Goal: Information Seeking & Learning: Learn about a topic

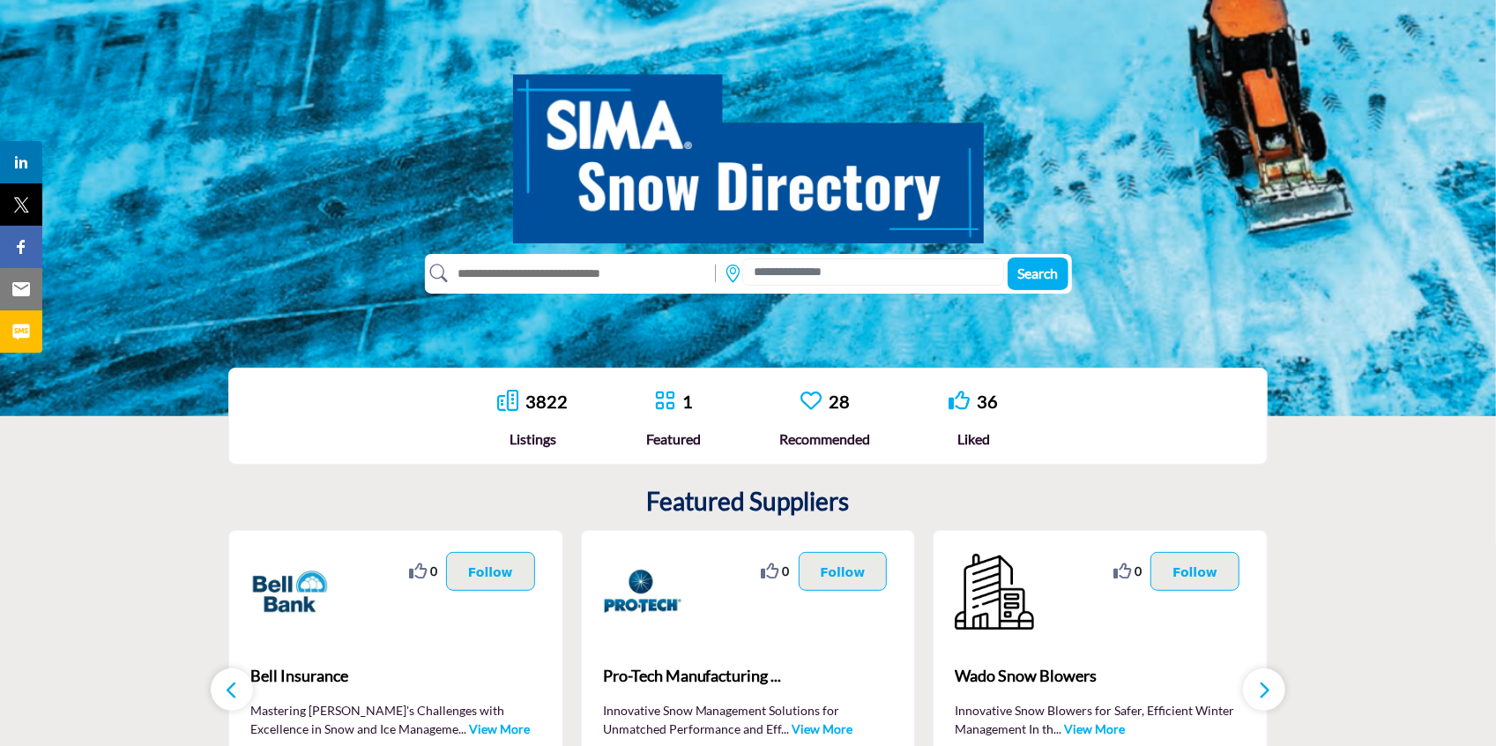
scroll to position [160, 0]
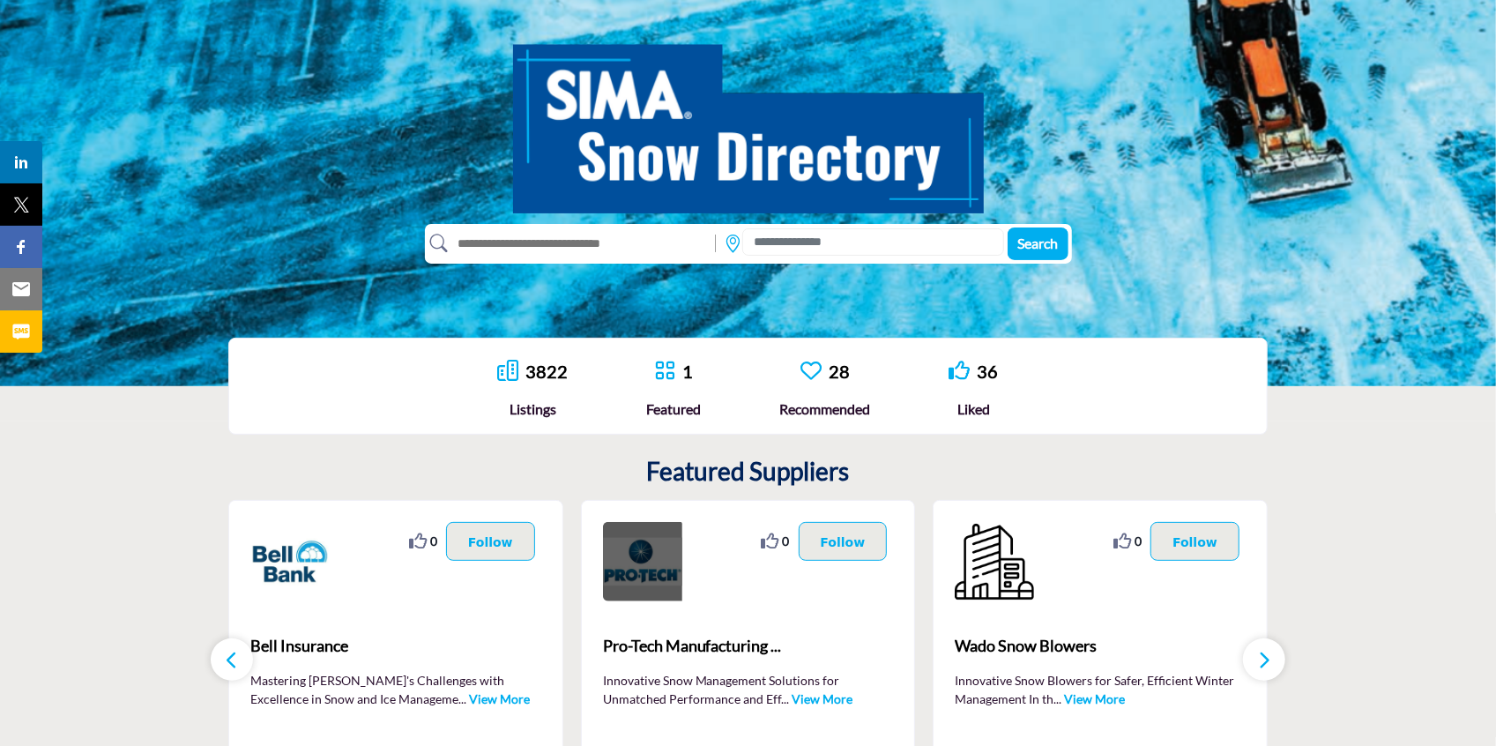
click at [637, 571] on img at bounding box center [642, 561] width 79 height 79
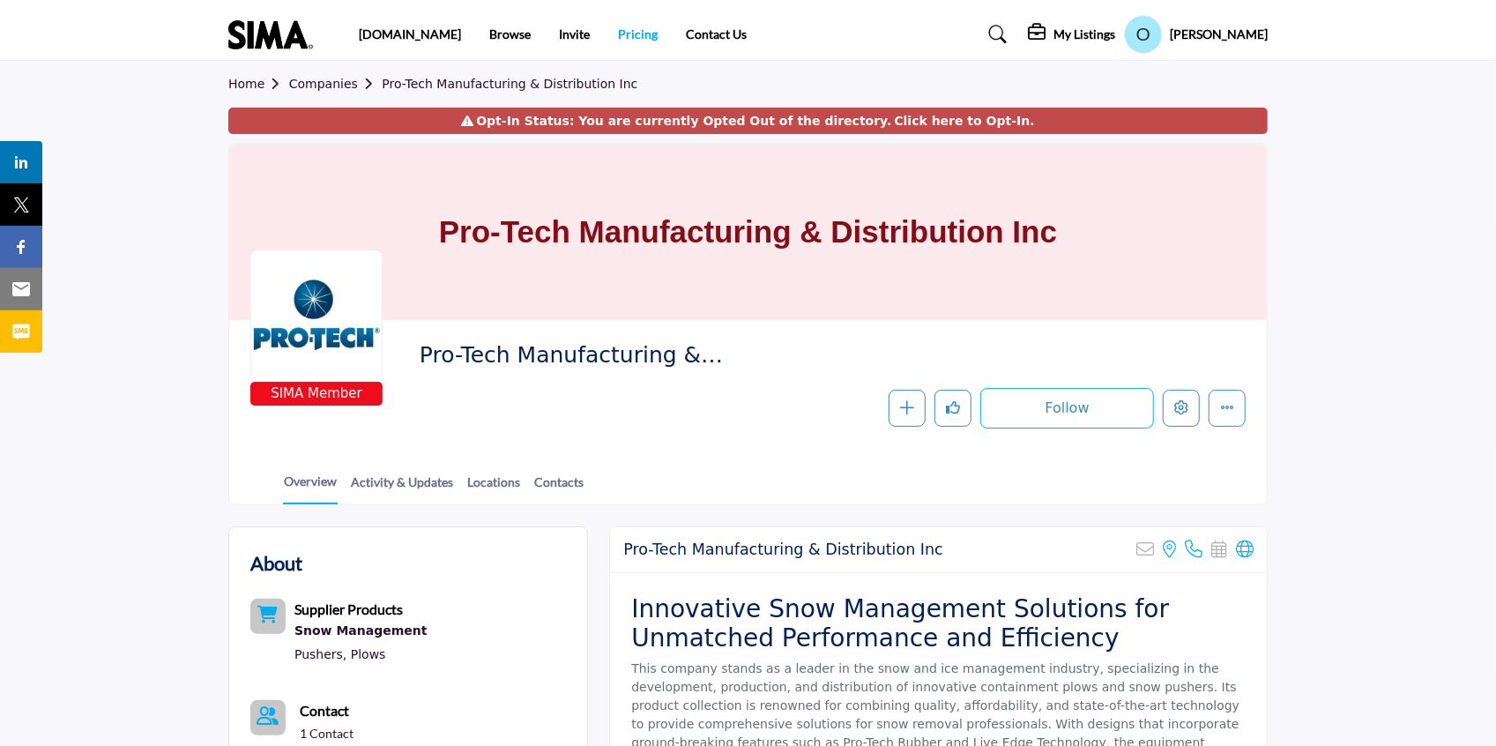
click at [618, 37] on link "Pricing" at bounding box center [638, 33] width 40 height 15
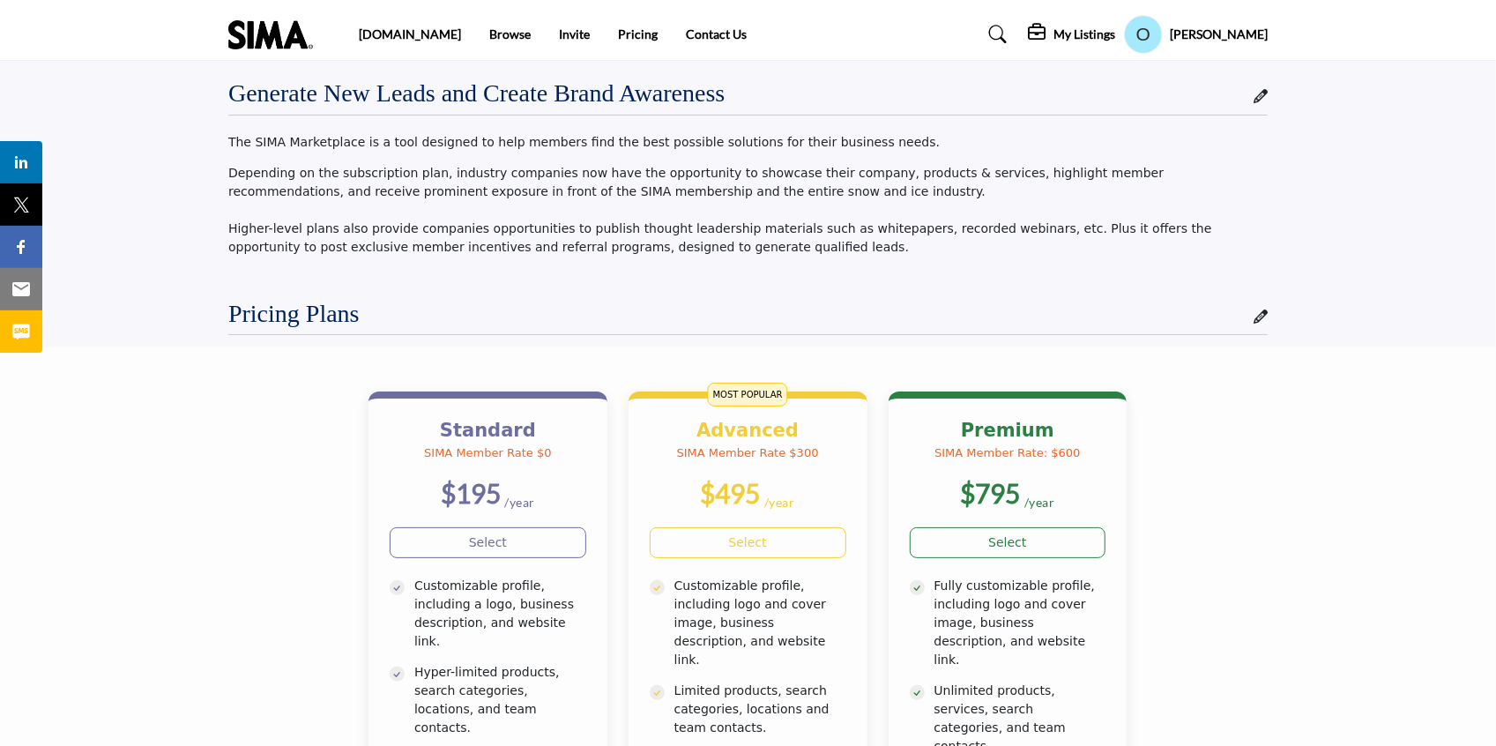
click at [269, 27] on img at bounding box center [274, 34] width 93 height 29
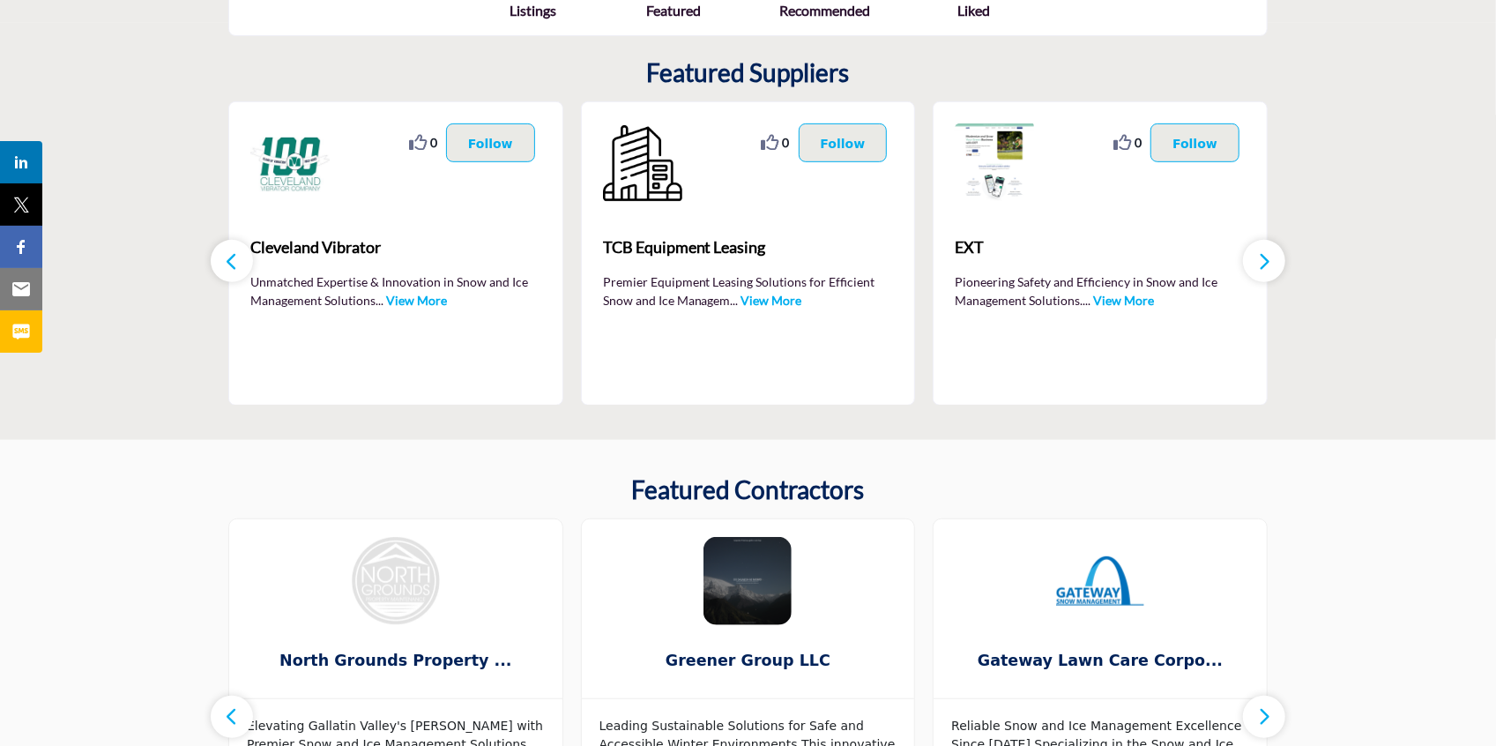
scroll to position [526, 0]
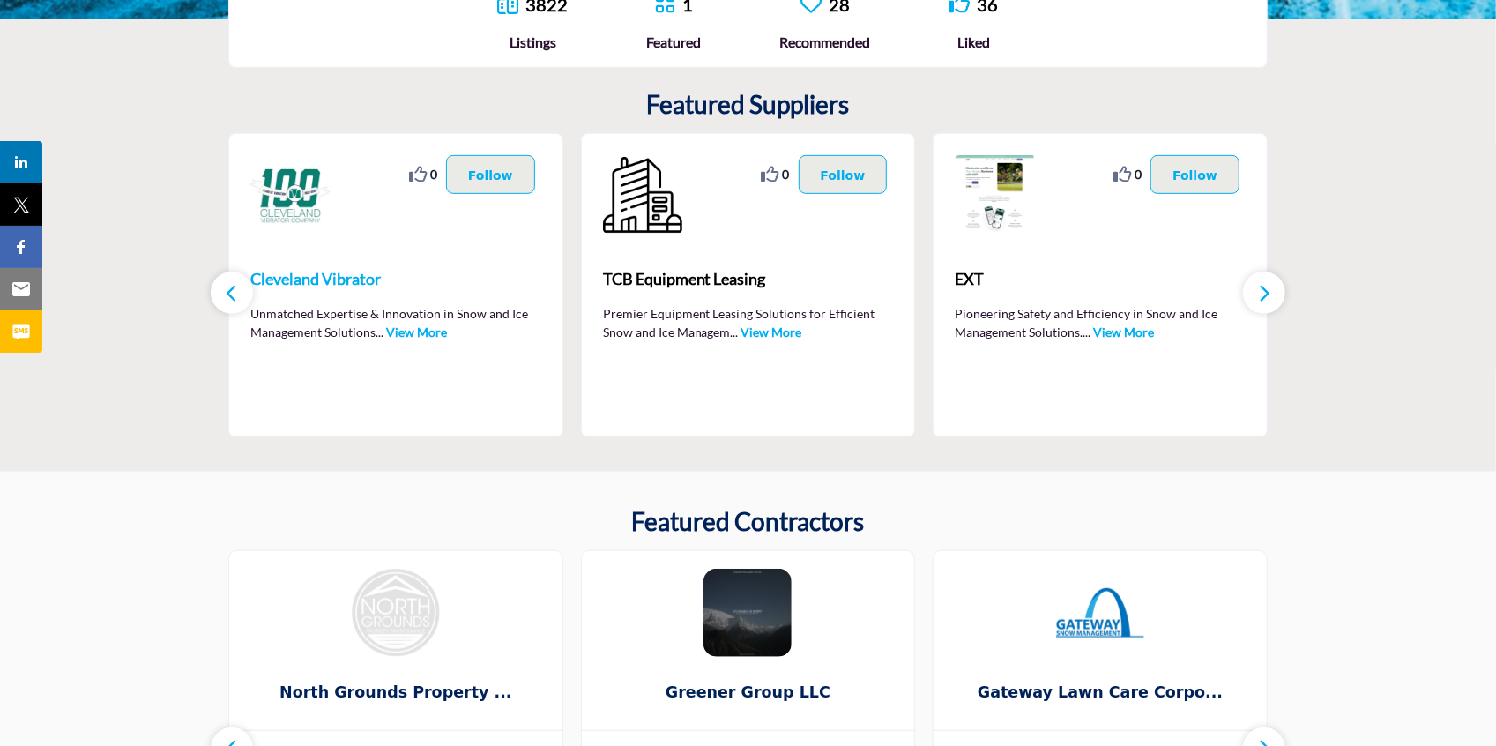
click at [352, 293] on b "Cleveland Vibrator" at bounding box center [395, 280] width 291 height 48
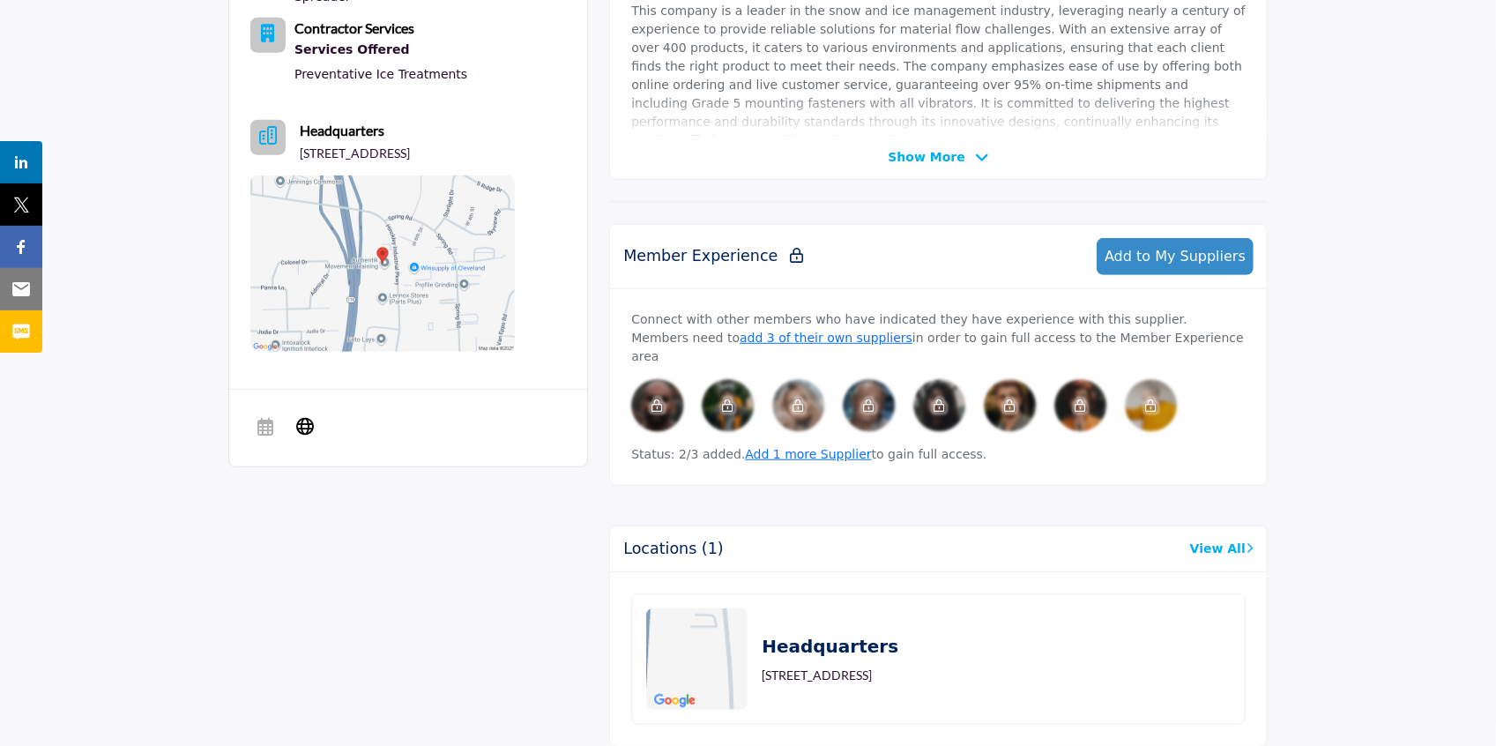
scroll to position [735, 0]
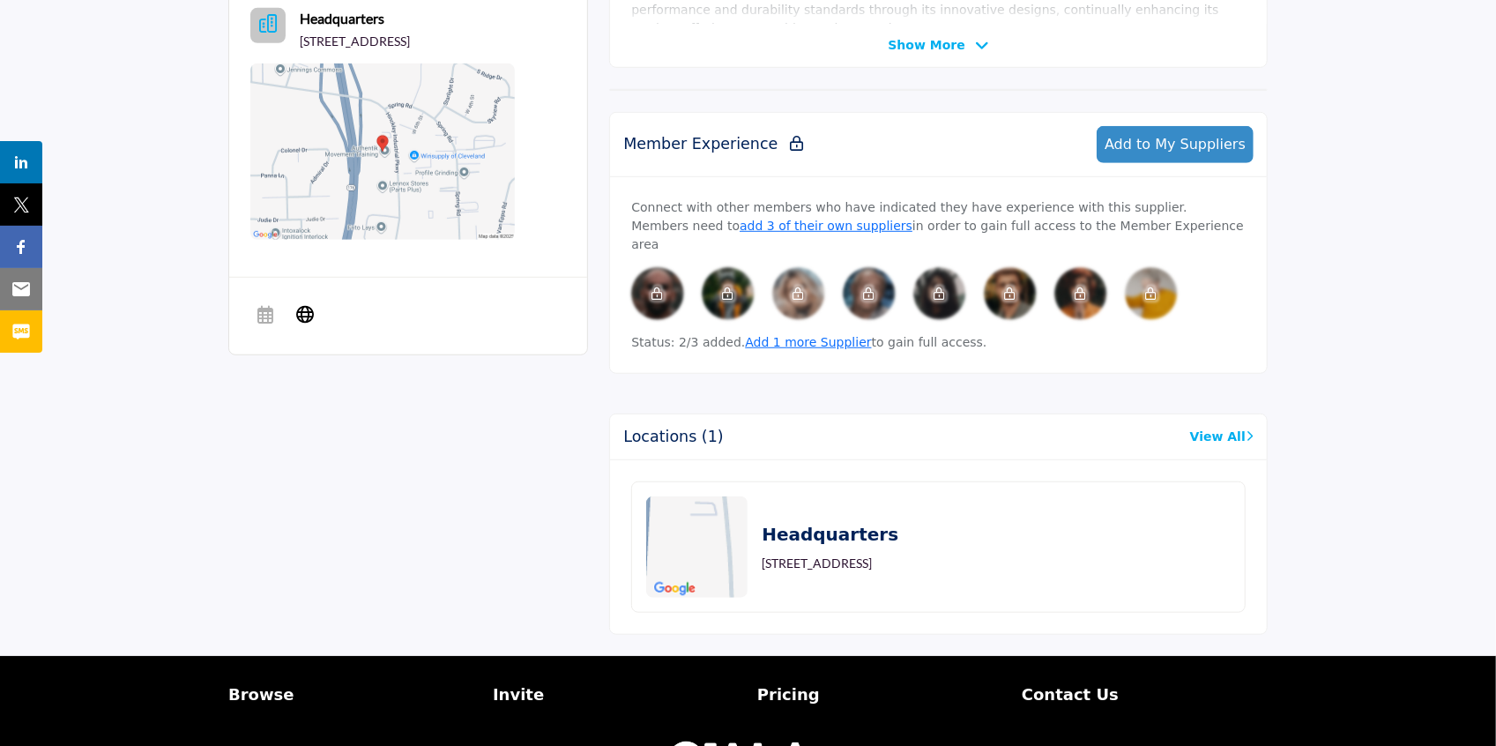
click at [951, 333] on p "Status: 2/3 added. Add 1 more Supplier to gain full access." at bounding box center [938, 342] width 615 height 19
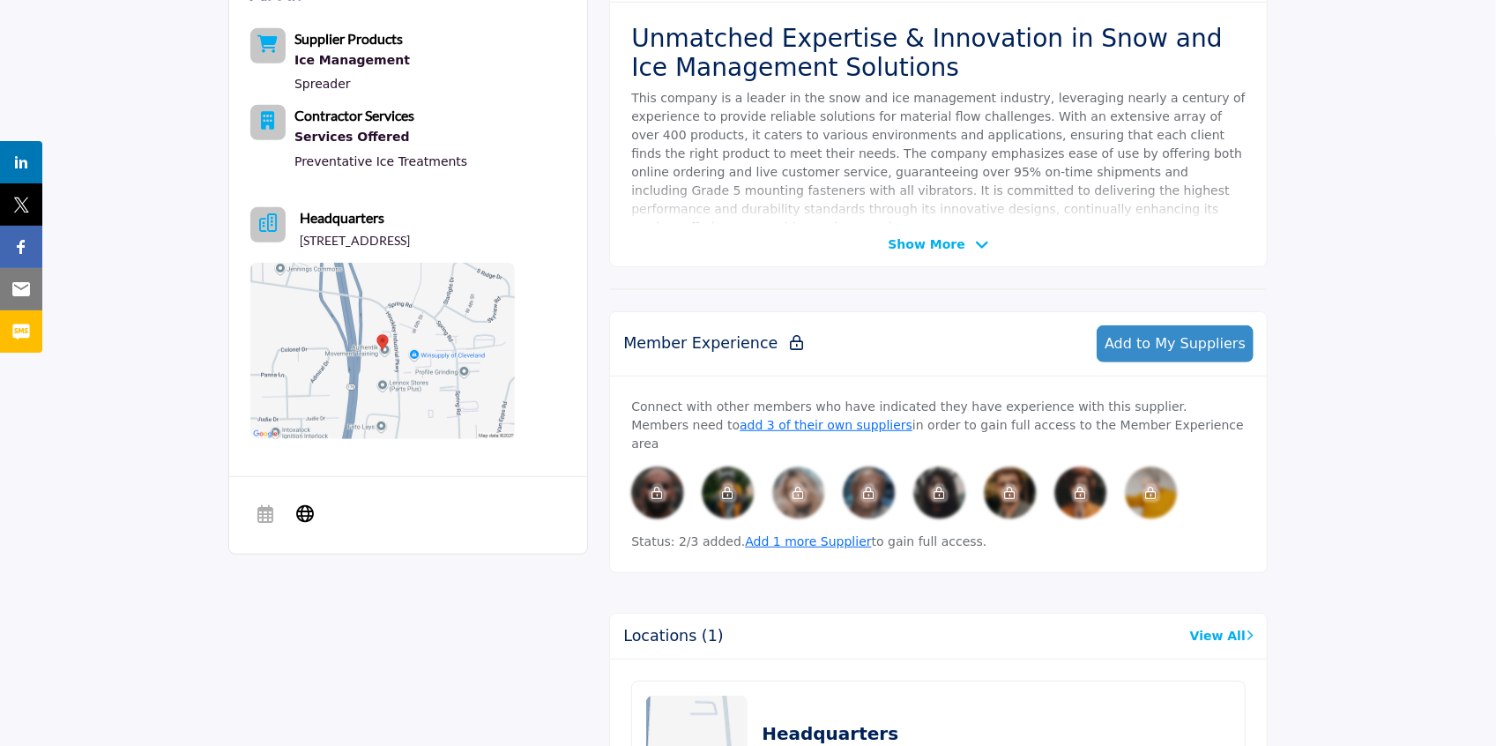
scroll to position [536, 0]
click at [954, 339] on div "Member Experience Add to My Suppliers" at bounding box center [938, 343] width 657 height 64
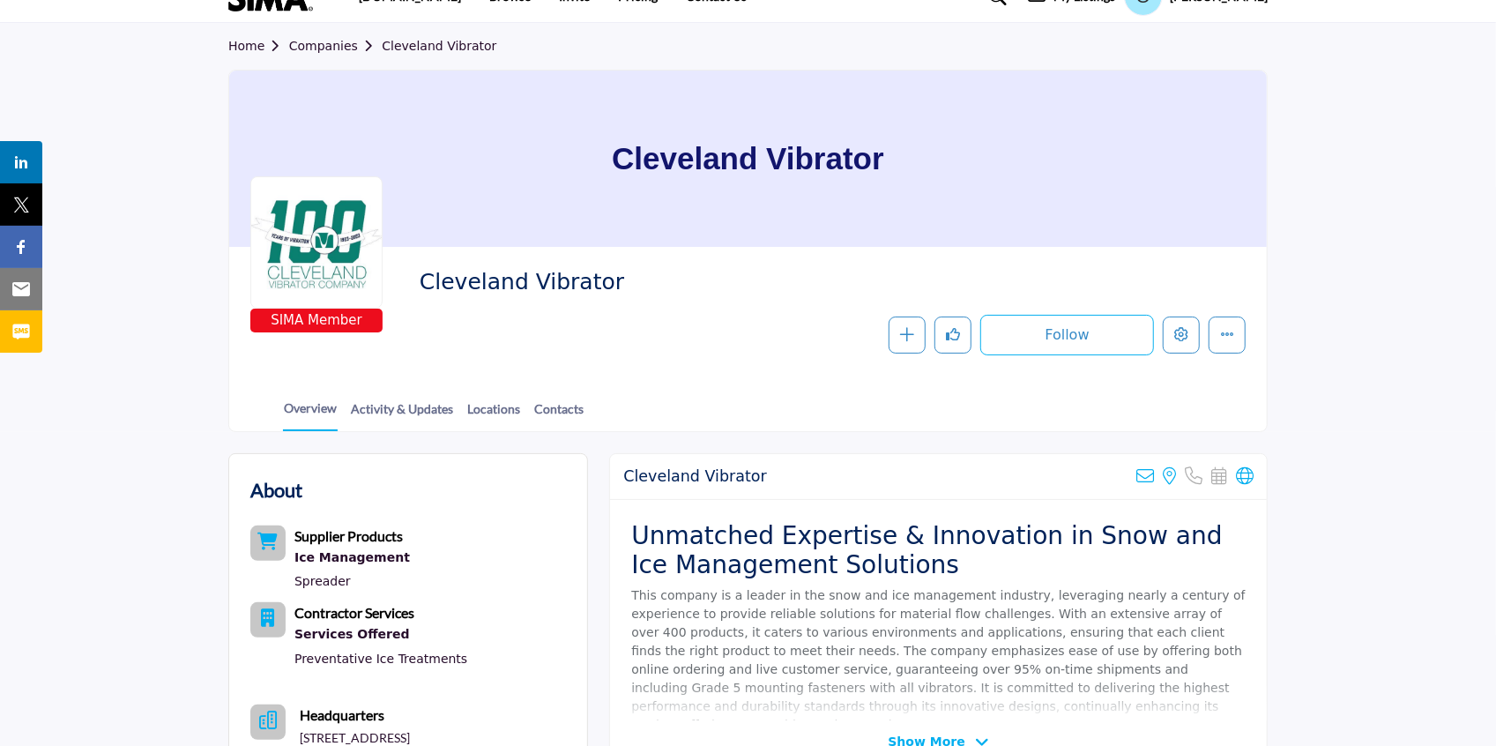
scroll to position [0, 0]
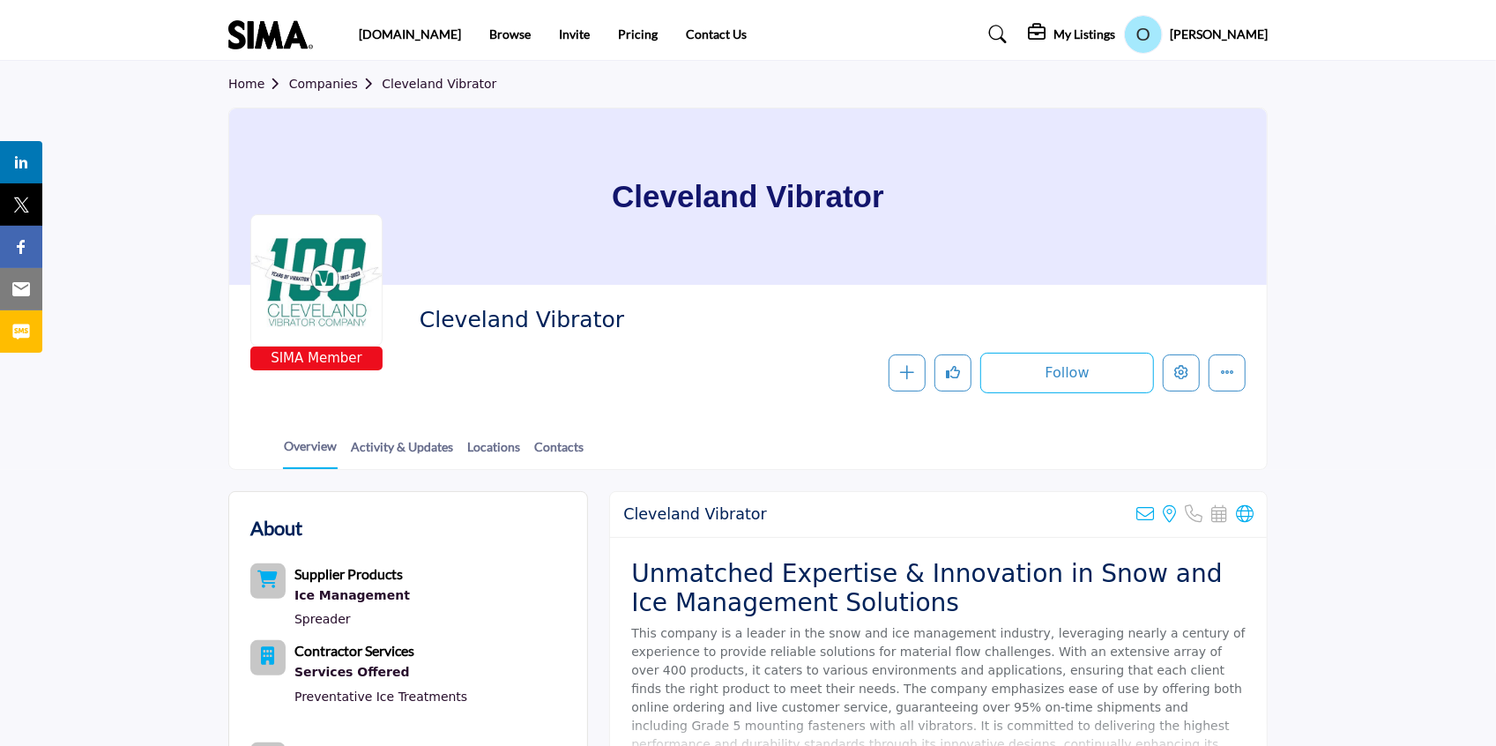
click at [269, 29] on img at bounding box center [274, 34] width 93 height 29
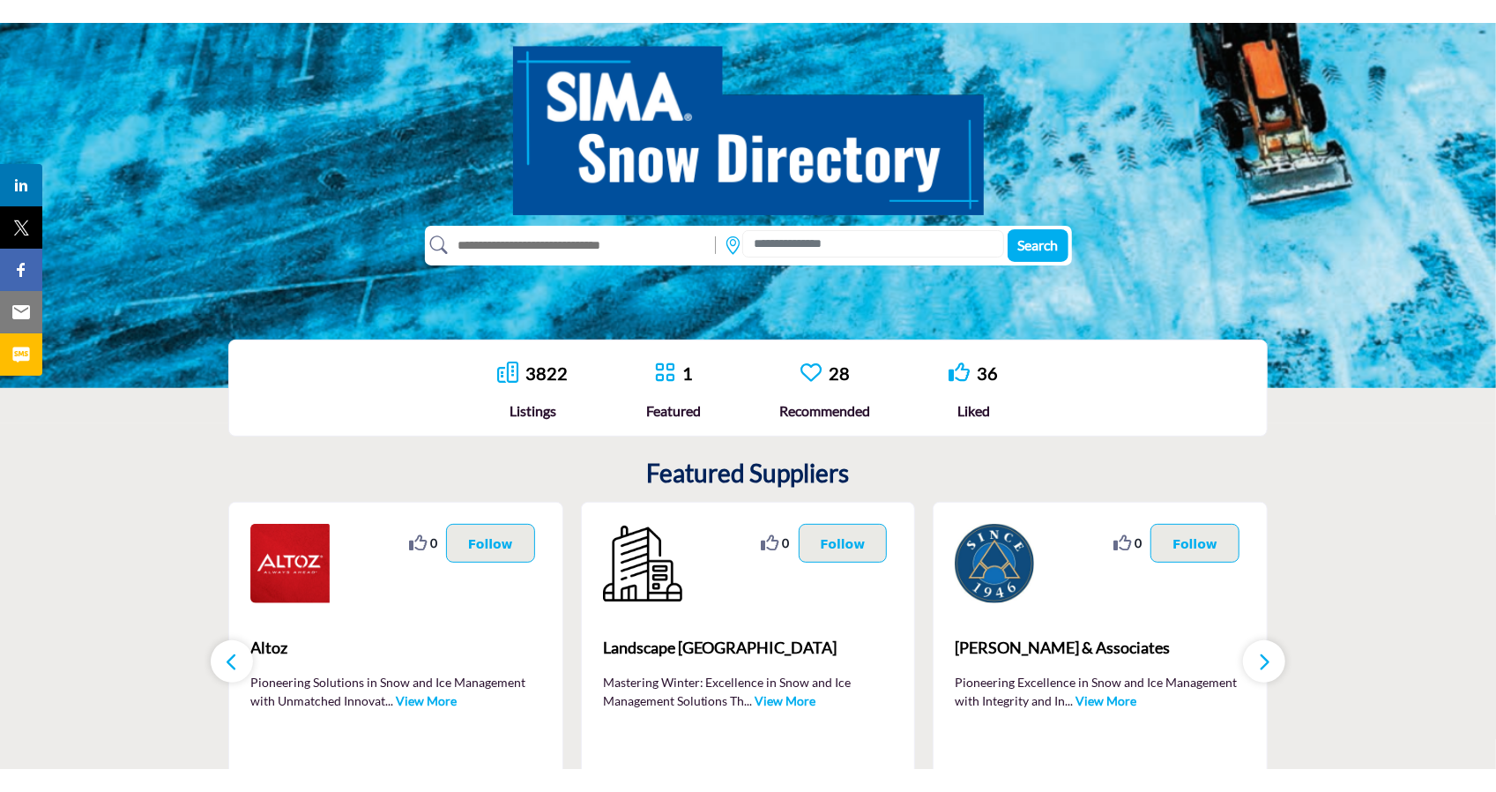
scroll to position [187, 0]
